Goal: Check status

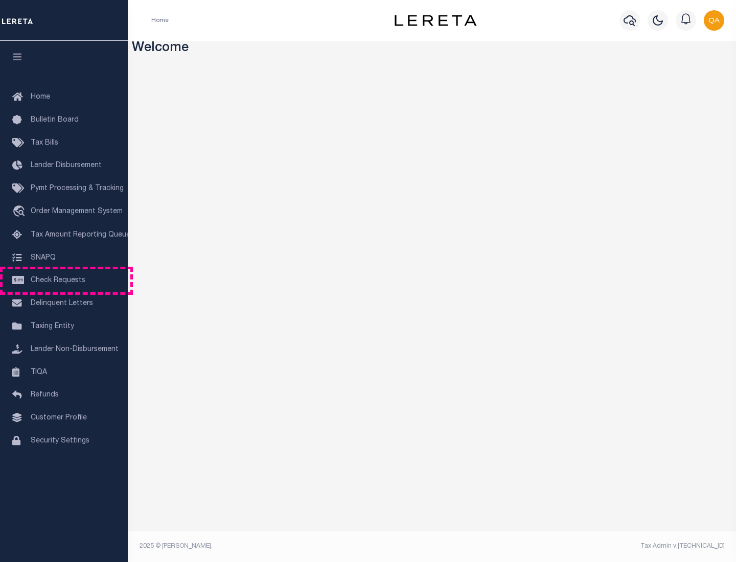
click at [64, 281] on span "Check Requests" at bounding box center [58, 280] width 55 height 7
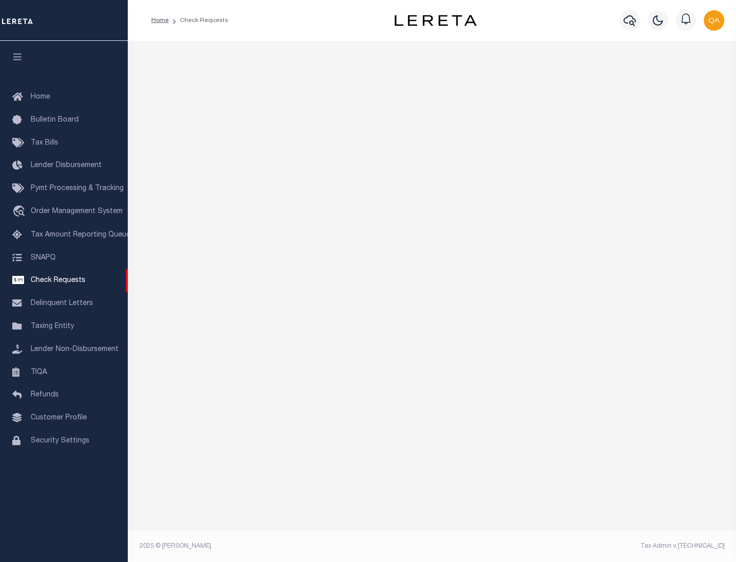
select select "50"
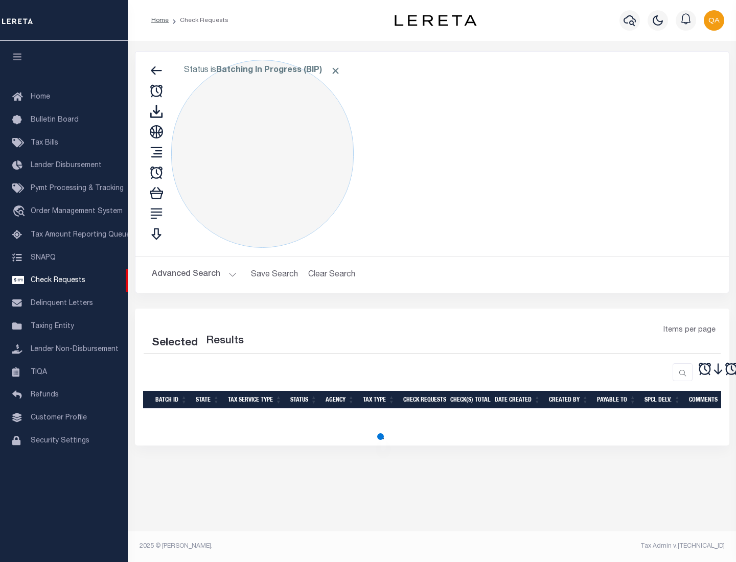
select select "50"
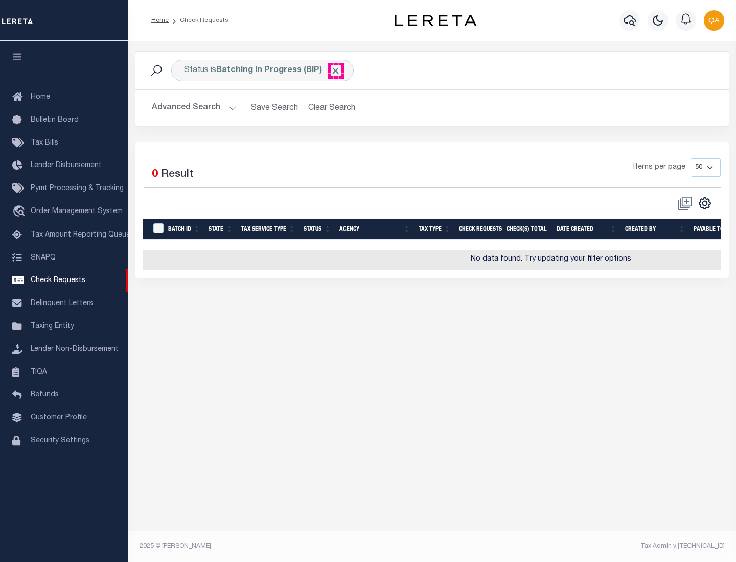
click at [336, 71] on span "Click to Remove" at bounding box center [335, 70] width 11 height 11
